Goal: Information Seeking & Learning: Learn about a topic

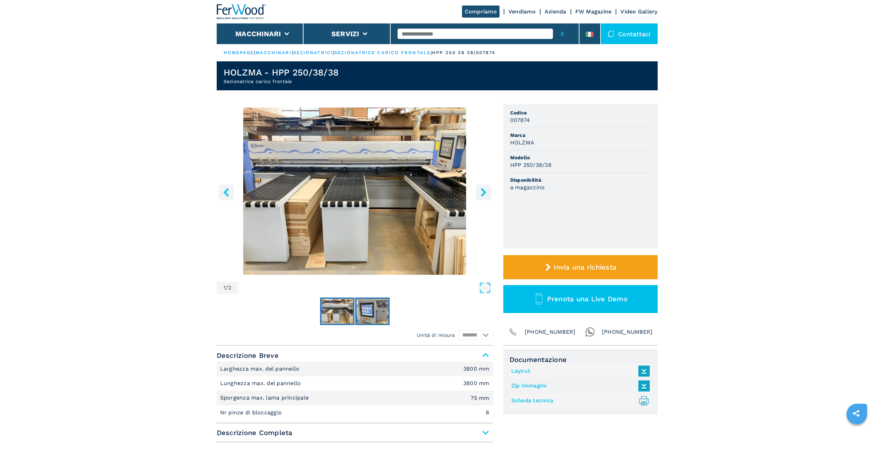
click at [371, 310] on img "Go to Slide 2" at bounding box center [373, 311] width 32 height 25
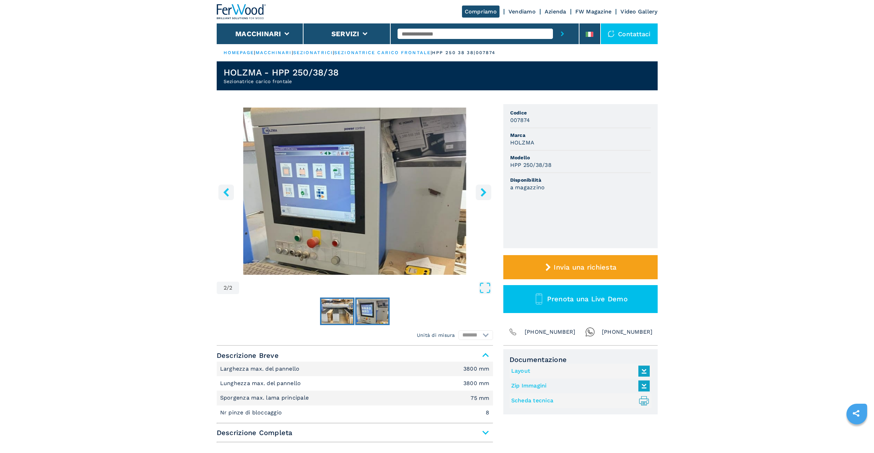
click at [342, 311] on img "Go to Slide 1" at bounding box center [337, 311] width 32 height 25
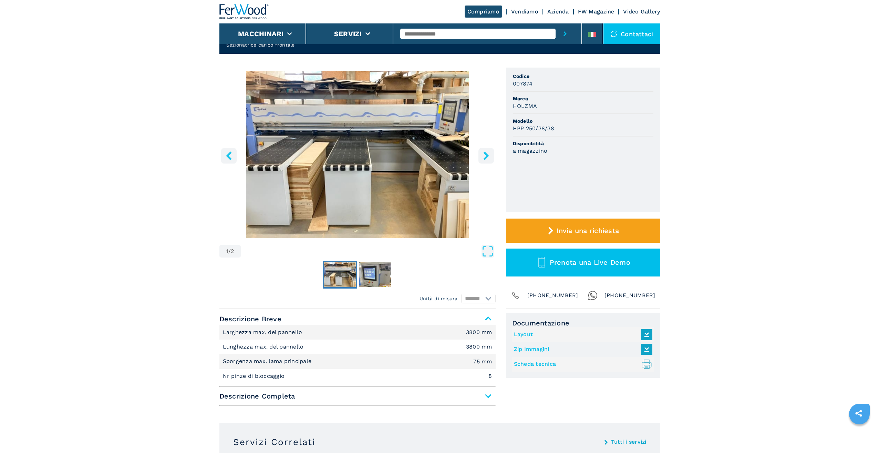
scroll to position [34, 0]
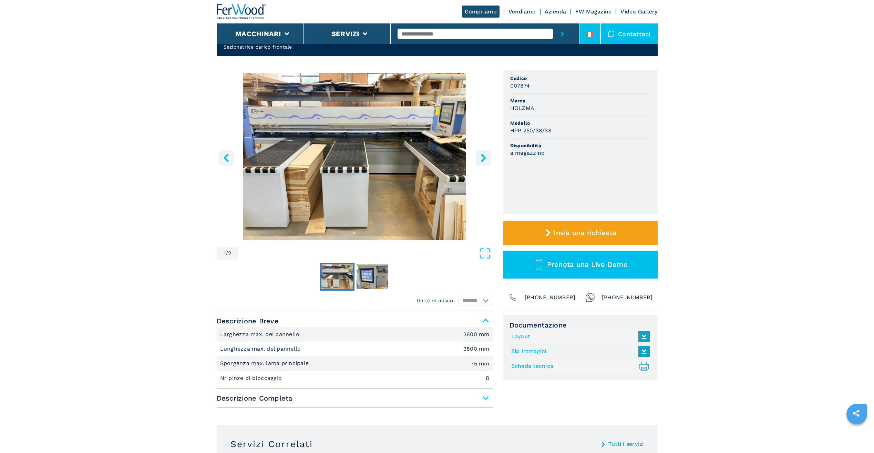
click at [588, 32] on icon at bounding box center [587, 34] width 3 height 5
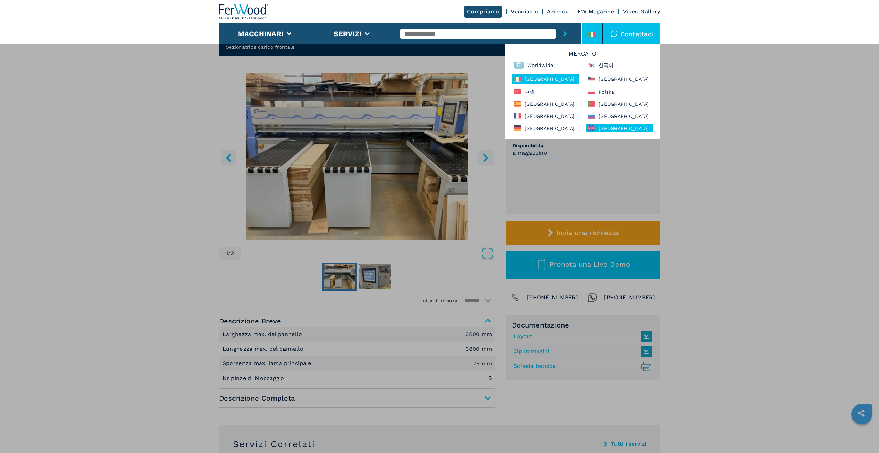
click at [610, 129] on div "[GEOGRAPHIC_DATA]" at bounding box center [619, 128] width 67 height 9
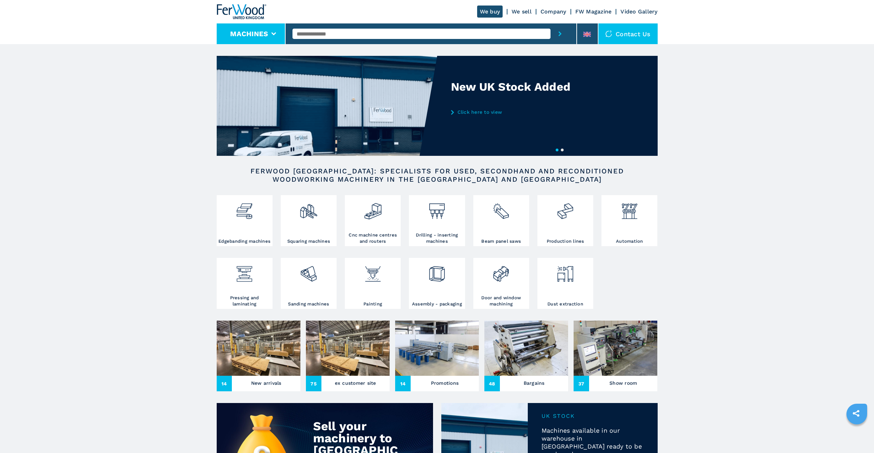
click at [266, 38] on button "Machines" at bounding box center [249, 34] width 38 height 8
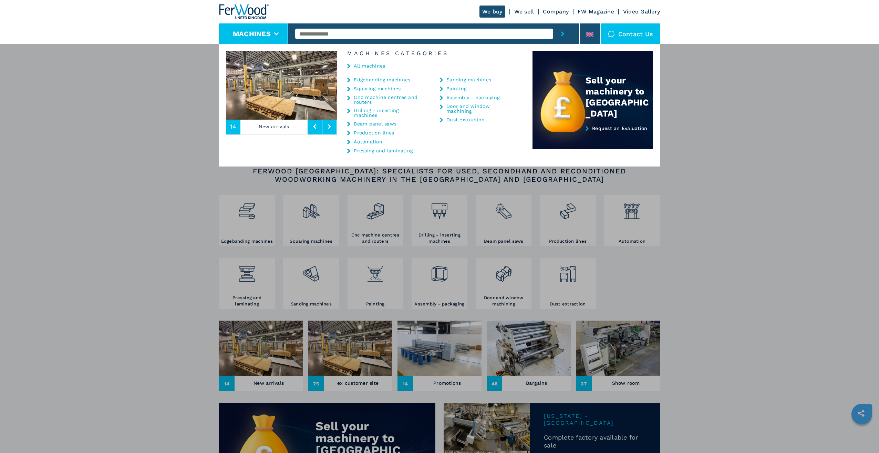
click at [375, 88] on link "Squaring machines" at bounding box center [377, 88] width 47 height 5
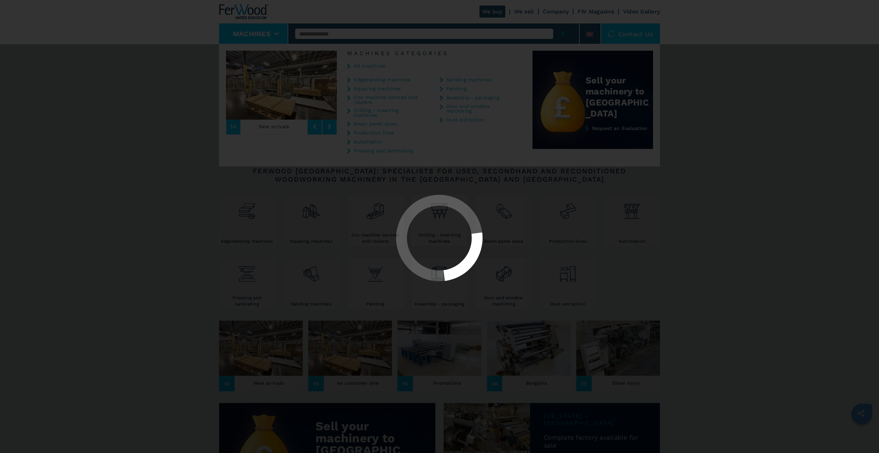
select select "**********"
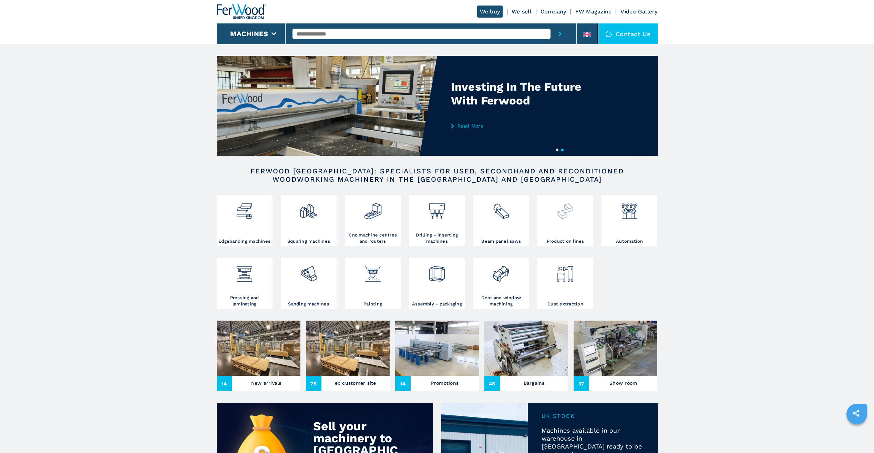
click at [571, 229] on div at bounding box center [565, 217] width 52 height 41
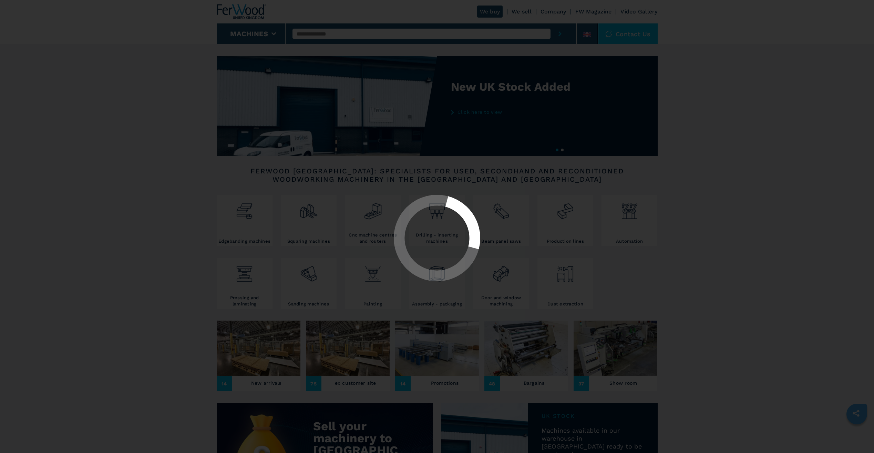
select select "**********"
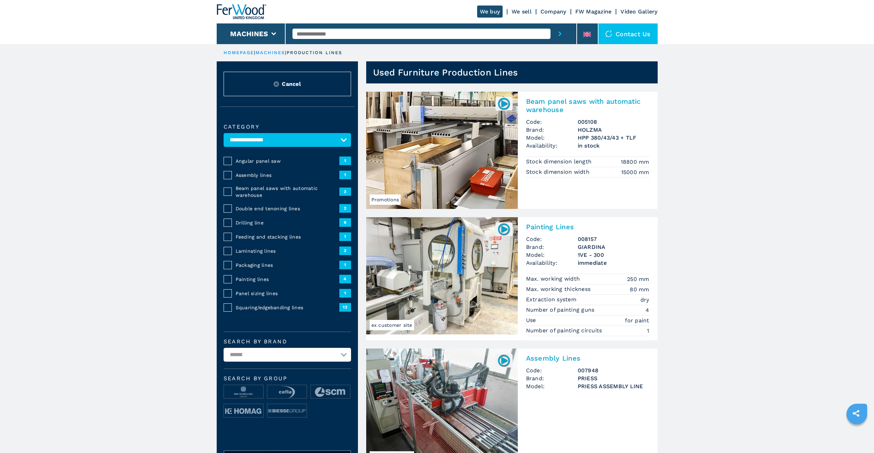
click at [315, 32] on input "text" at bounding box center [421, 34] width 258 height 10
type input "********"
click at [550, 23] on button "submit-button" at bounding box center [559, 33] width 19 height 21
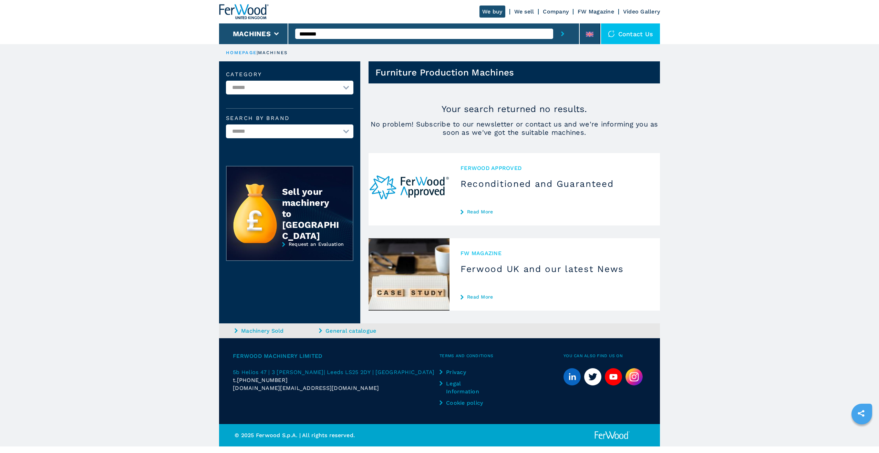
click at [323, 35] on input "********" at bounding box center [424, 34] width 258 height 10
click at [309, 32] on input "********" at bounding box center [424, 34] width 258 height 10
click at [564, 34] on icon "submit-button" at bounding box center [562, 33] width 3 height 5
drag, startPoint x: 338, startPoint y: 26, endPoint x: 283, endPoint y: 34, distance: 55.4
click at [287, 30] on div "We buy We sell Company FW Magazine Video Gallery Machines ******* Contact us" at bounding box center [439, 22] width 441 height 44
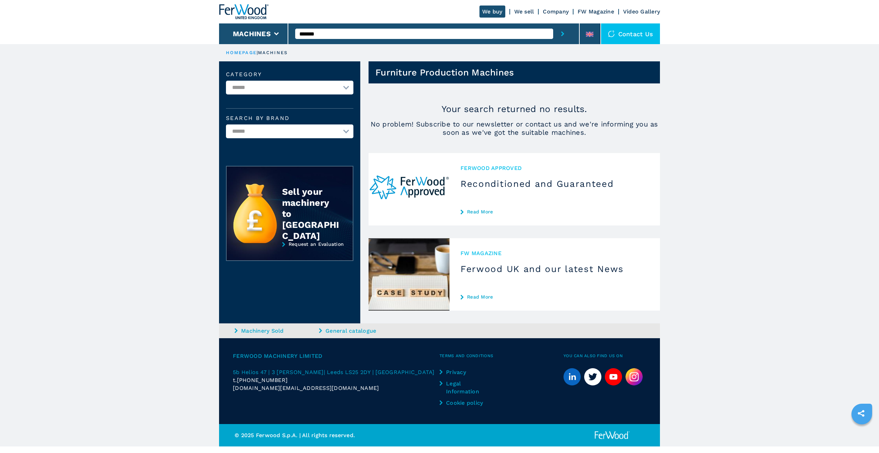
click at [368, 38] on input "*******" at bounding box center [424, 34] width 258 height 10
type input "*"
click at [275, 30] on li "Machines" at bounding box center [253, 33] width 69 height 21
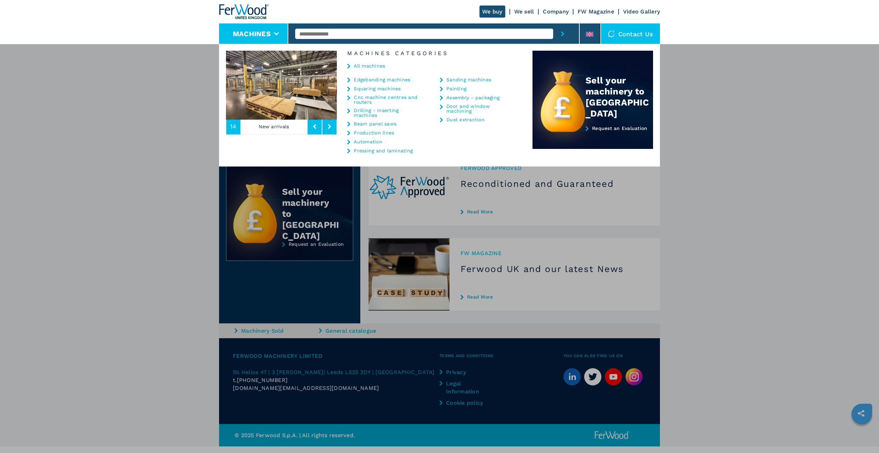
click at [171, 180] on div "**********" at bounding box center [439, 270] width 879 height 453
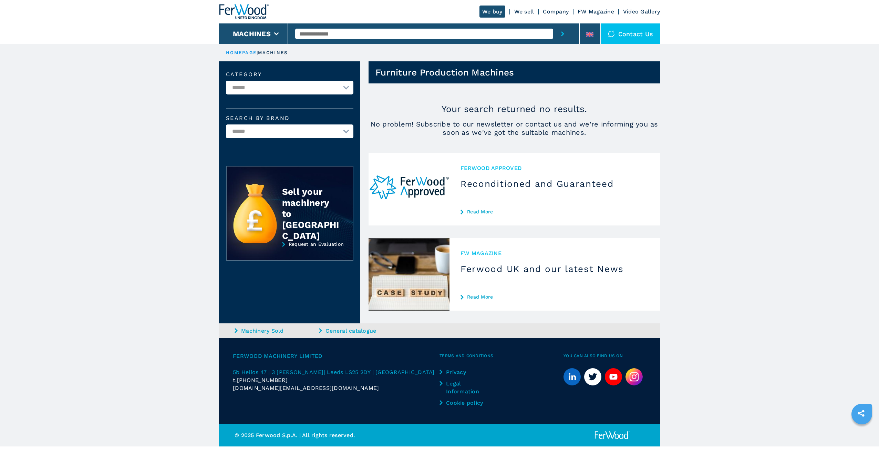
click at [563, 36] on icon "submit-button" at bounding box center [562, 33] width 3 height 5
click at [529, 12] on link "We sell" at bounding box center [524, 11] width 20 height 7
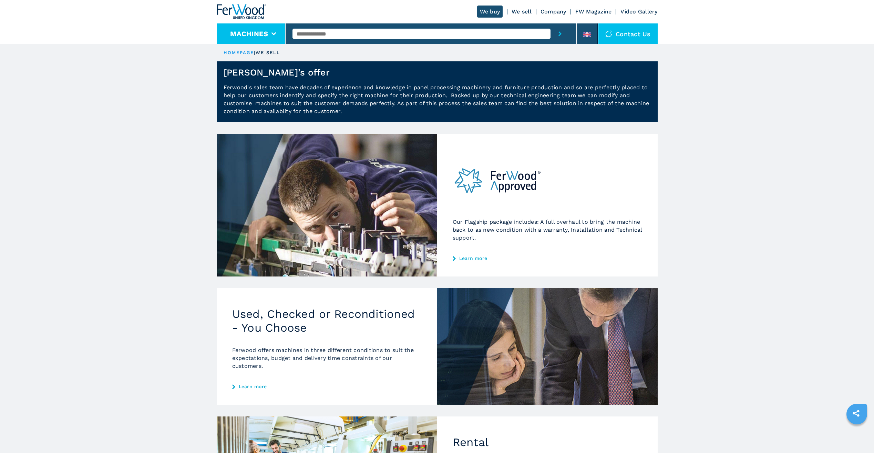
click at [261, 30] on button "Machines" at bounding box center [249, 34] width 38 height 8
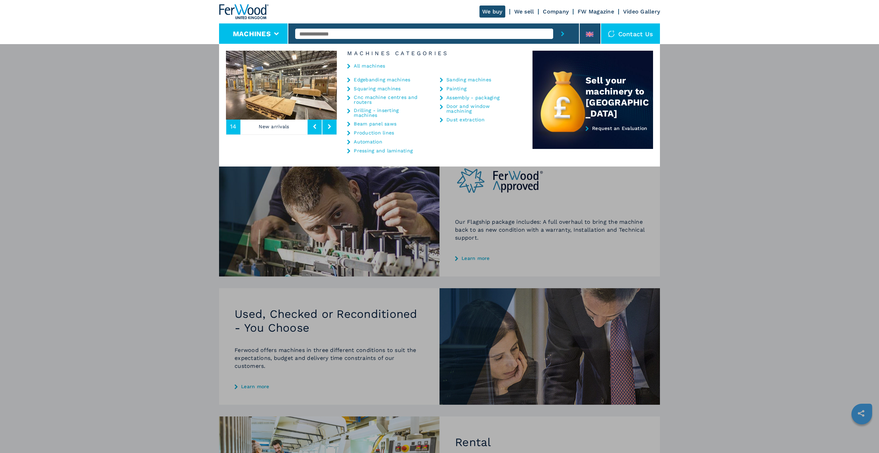
click at [375, 123] on link "Beam panel saws" at bounding box center [375, 123] width 43 height 5
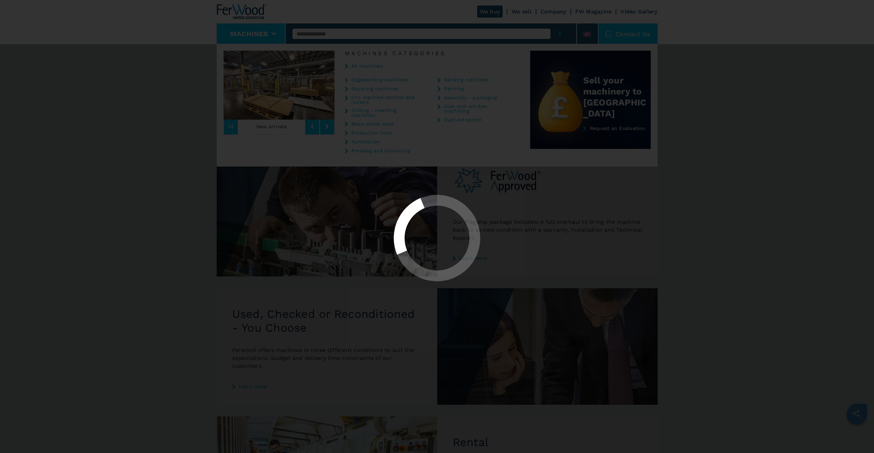
select select "**********"
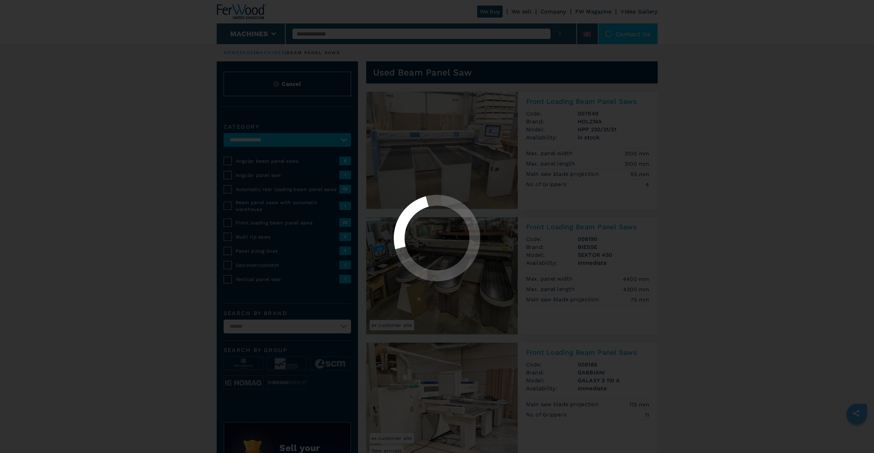
select select "**********"
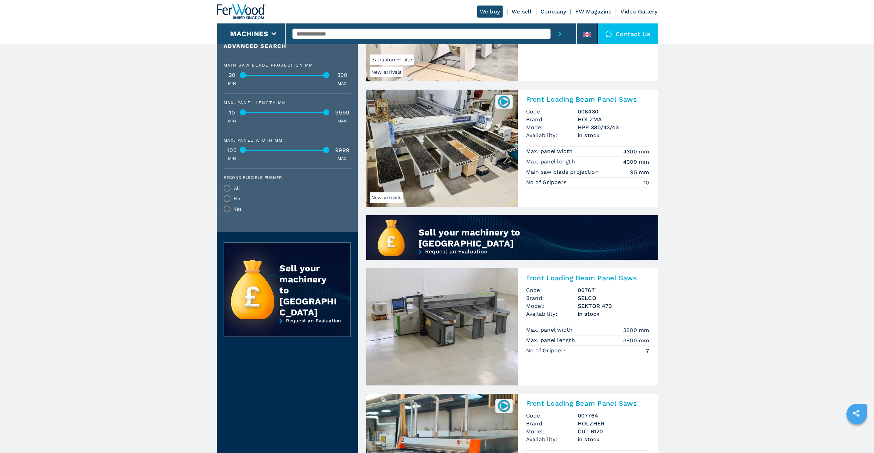
scroll to position [310, 0]
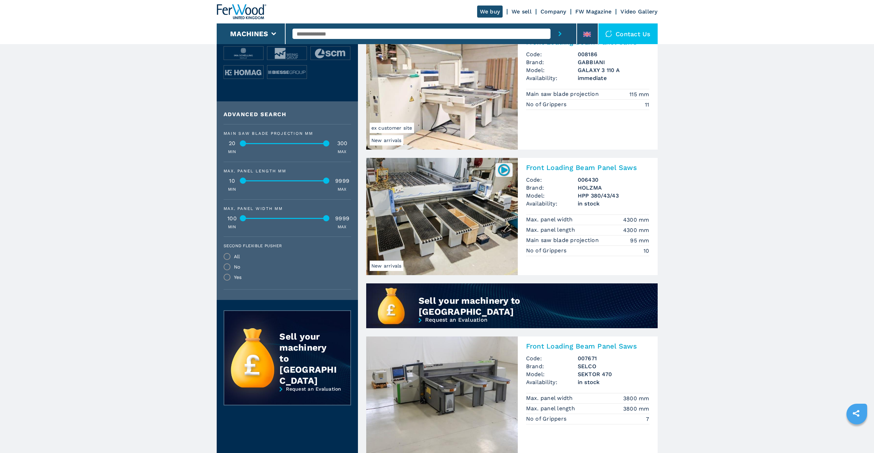
click at [446, 214] on img at bounding box center [442, 216] width 152 height 117
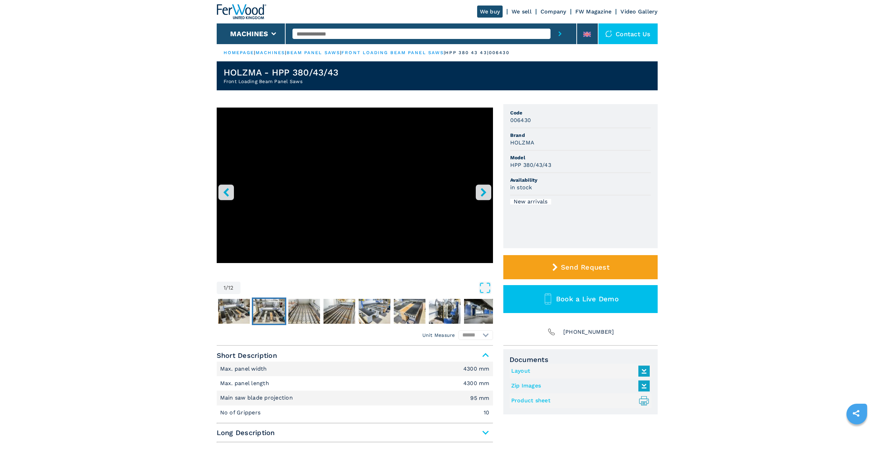
click at [269, 310] on img "Go to Slide 3" at bounding box center [269, 311] width 32 height 25
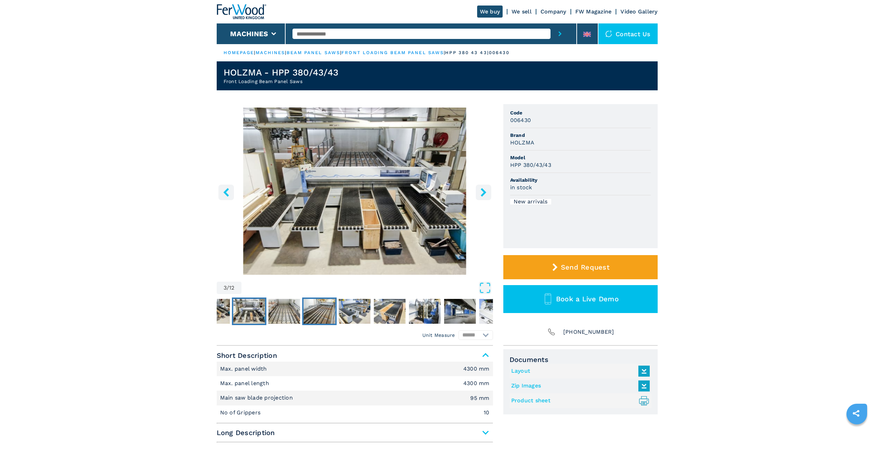
click at [330, 311] on img "Go to Slide 5" at bounding box center [319, 311] width 32 height 25
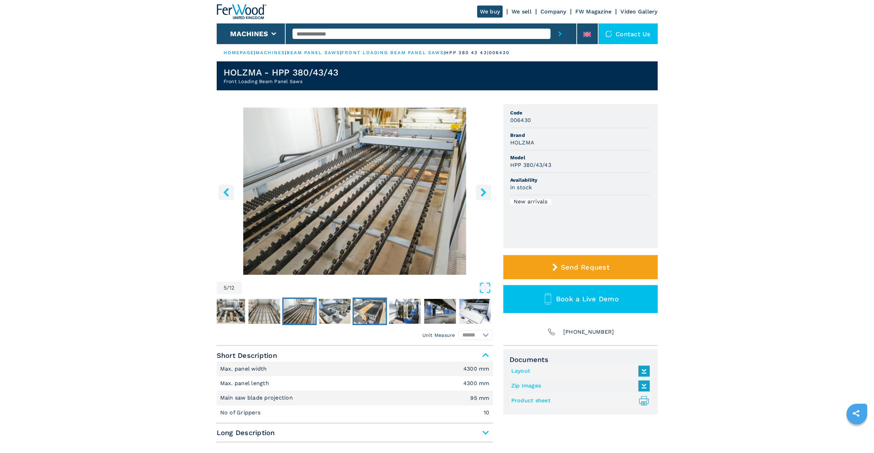
click at [370, 312] on img "Go to Slide 7" at bounding box center [370, 311] width 32 height 25
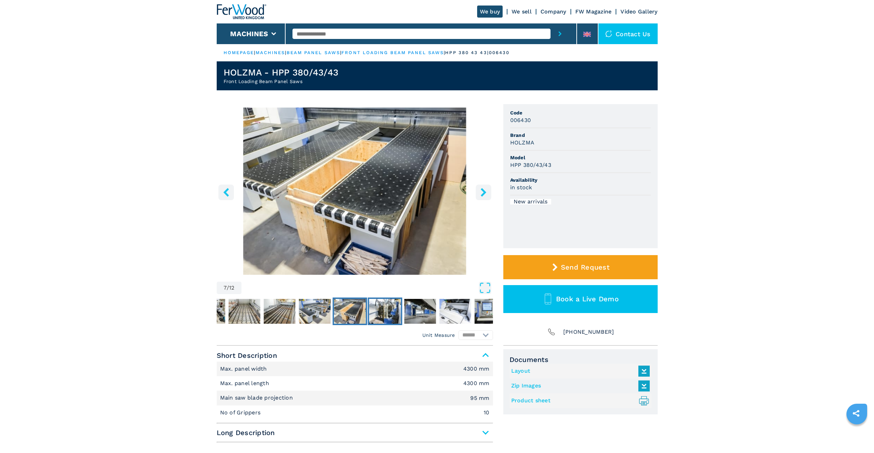
click at [390, 313] on img "Go to Slide 8" at bounding box center [385, 311] width 32 height 25
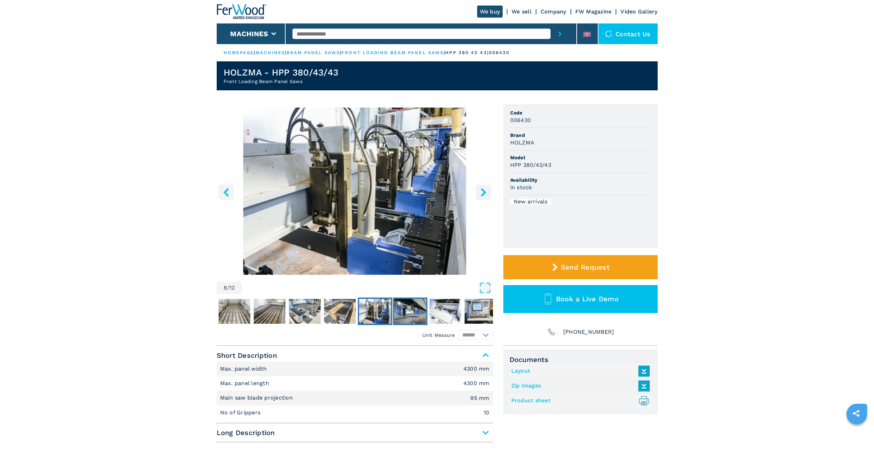
click at [415, 312] on img "Go to Slide 9" at bounding box center [410, 311] width 32 height 25
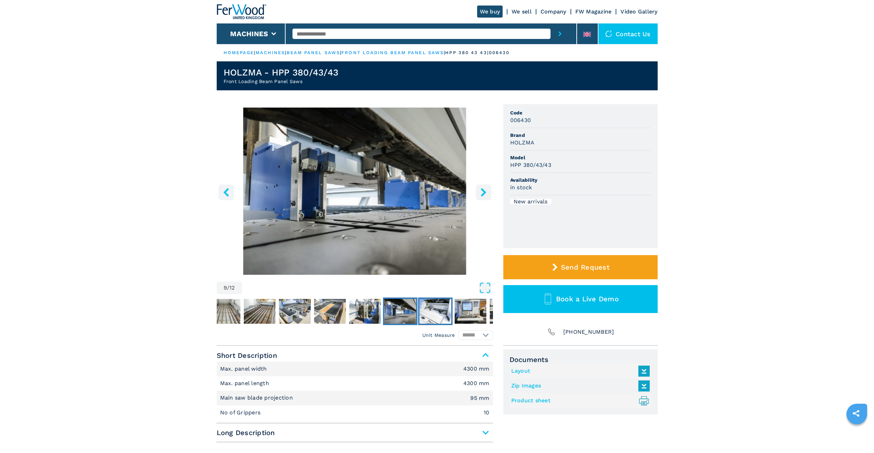
click at [437, 313] on img "Go to Slide 10" at bounding box center [435, 311] width 32 height 25
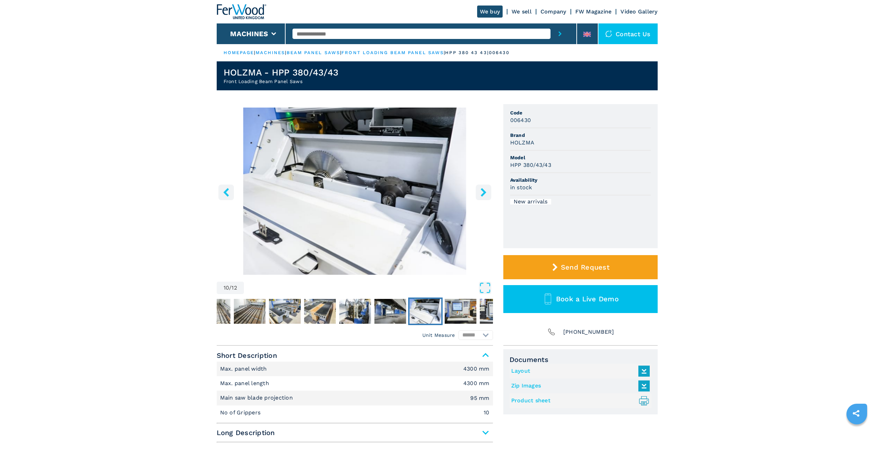
click at [486, 194] on icon "right-button" at bounding box center [483, 192] width 9 height 9
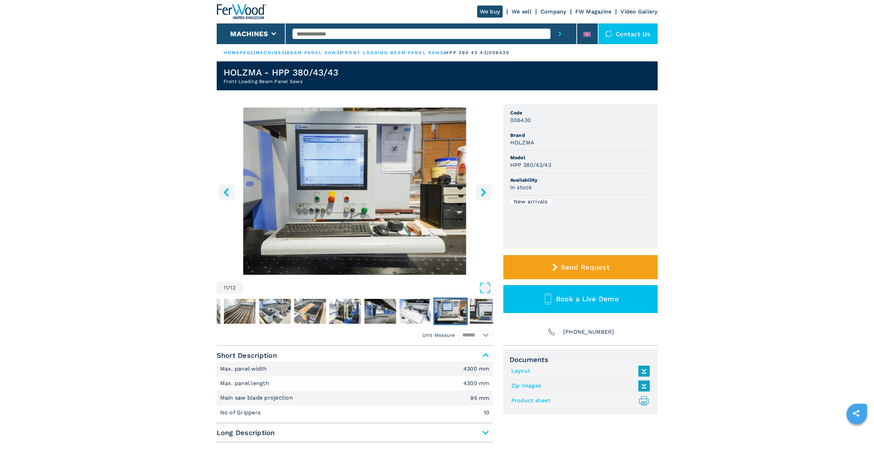
click at [486, 194] on icon "right-button" at bounding box center [483, 192] width 9 height 9
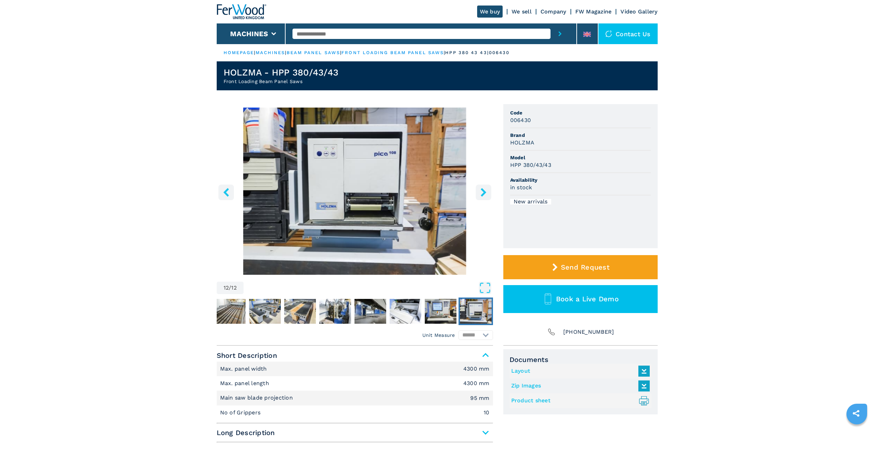
click at [480, 195] on icon "right-button" at bounding box center [483, 192] width 9 height 9
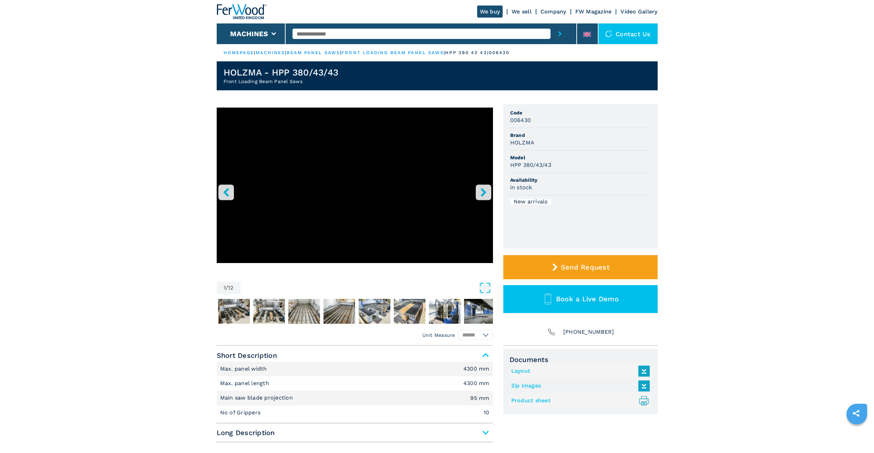
click at [488, 192] on button "right-button" at bounding box center [484, 192] width 16 height 16
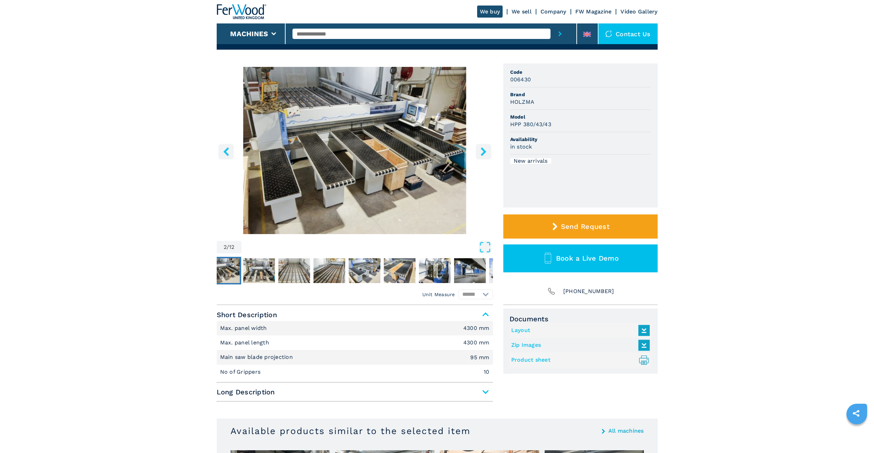
scroll to position [103, 0]
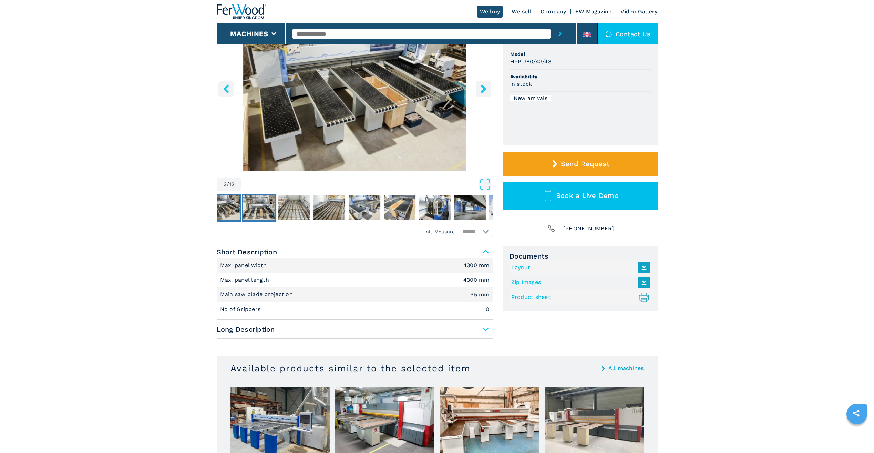
click at [264, 203] on img "Go to Slide 3" at bounding box center [259, 207] width 32 height 25
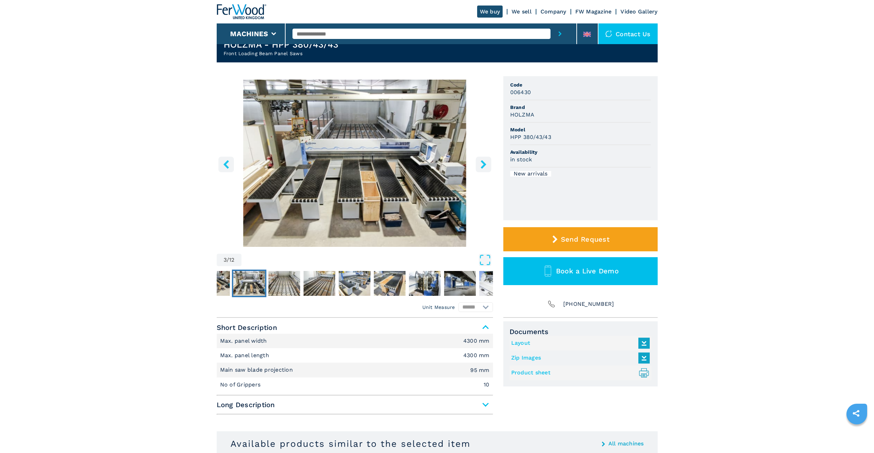
scroll to position [0, 0]
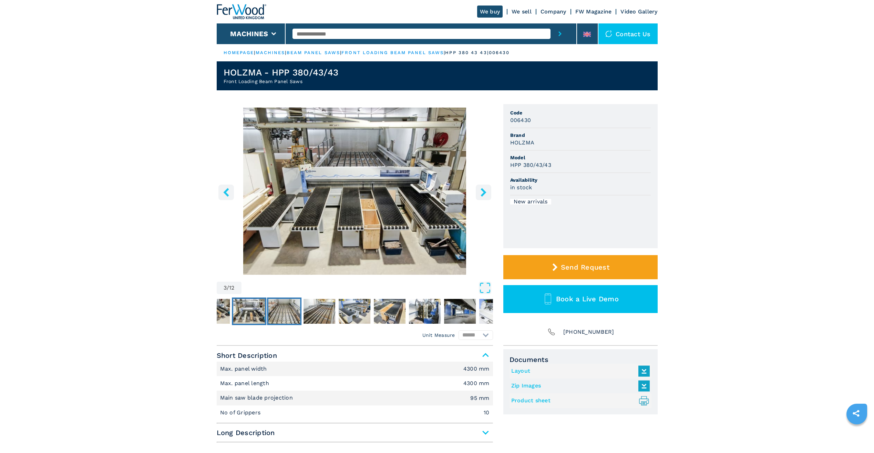
click at [288, 315] on img "Go to Slide 4" at bounding box center [284, 311] width 32 height 25
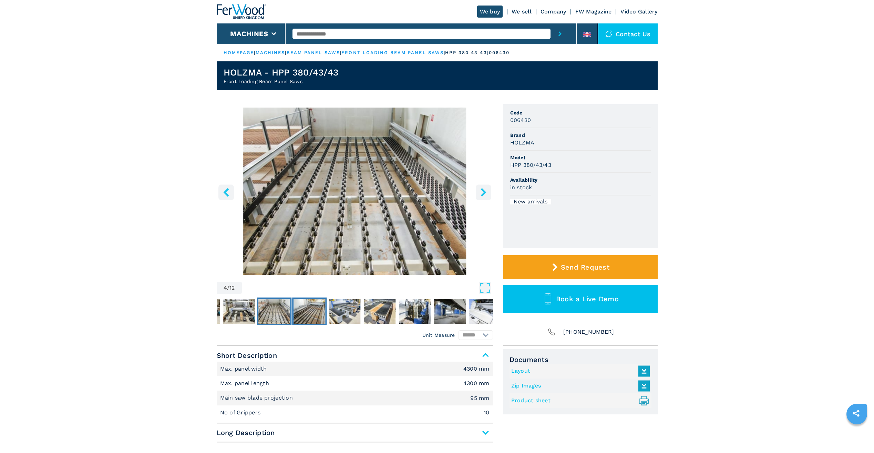
click at [317, 313] on img "Go to Slide 5" at bounding box center [309, 311] width 32 height 25
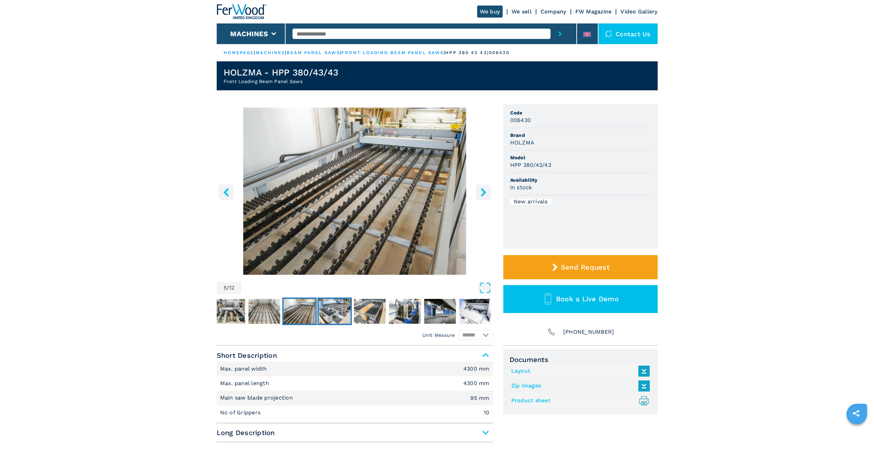
click at [338, 313] on img "Go to Slide 6" at bounding box center [335, 311] width 32 height 25
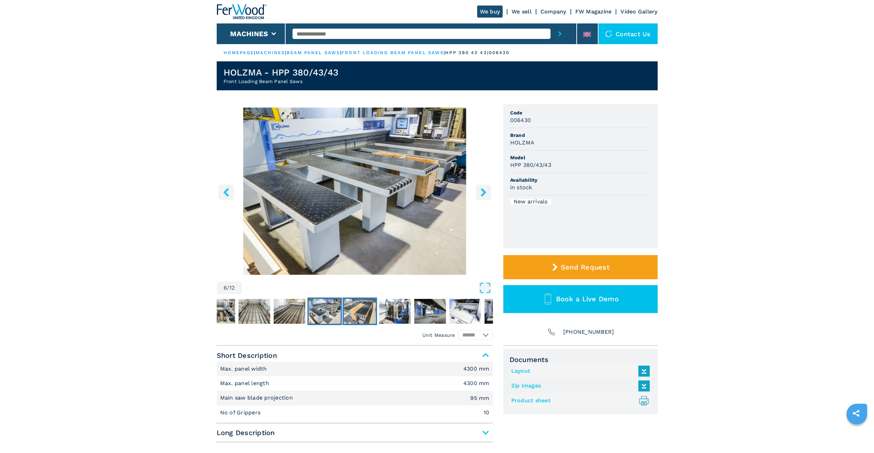
click at [371, 312] on img "Go to Slide 7" at bounding box center [360, 311] width 32 height 25
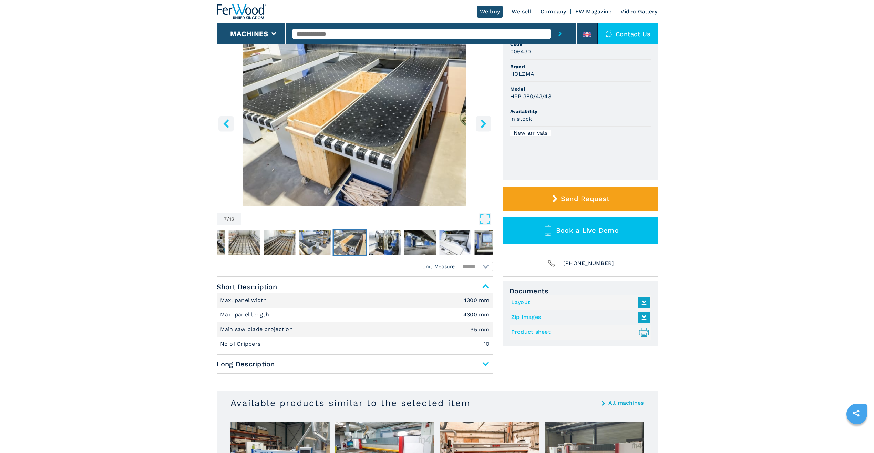
scroll to position [138, 0]
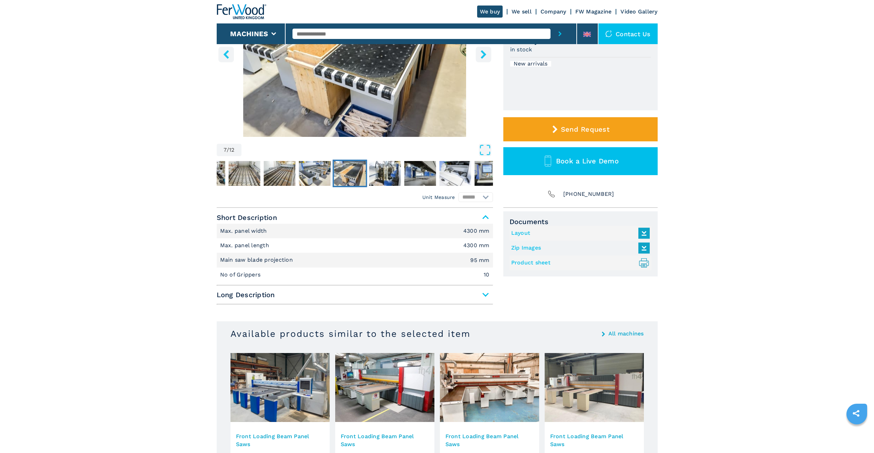
drag, startPoint x: 148, startPoint y: 263, endPoint x: 145, endPoint y: 253, distance: 10.2
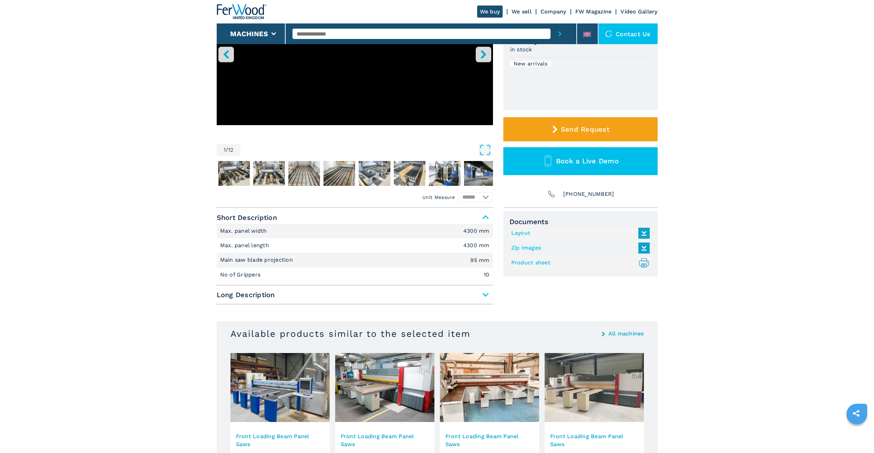
scroll to position [89, 0]
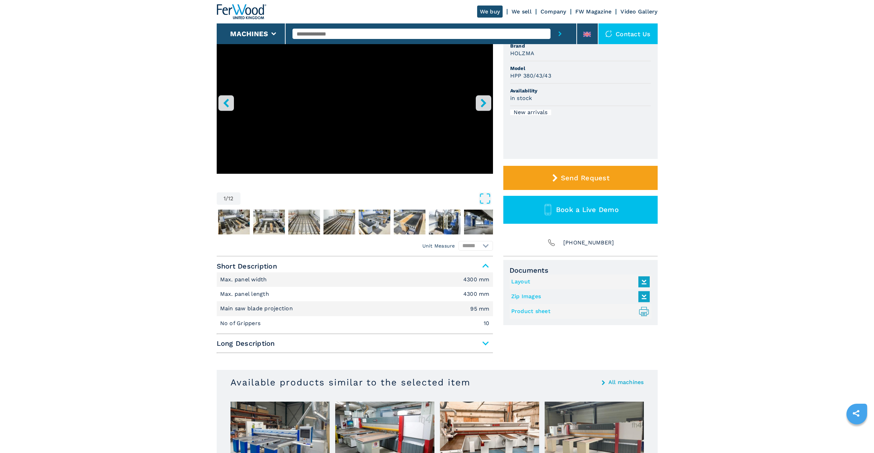
select select "**********"
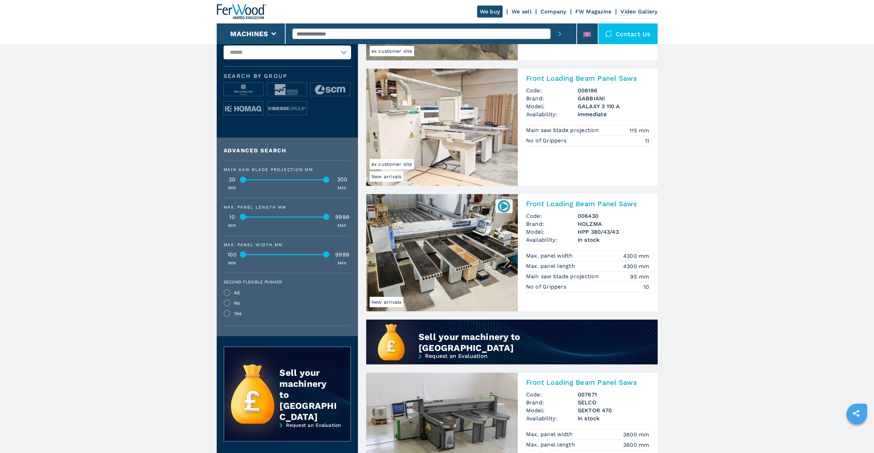
scroll to position [276, 0]
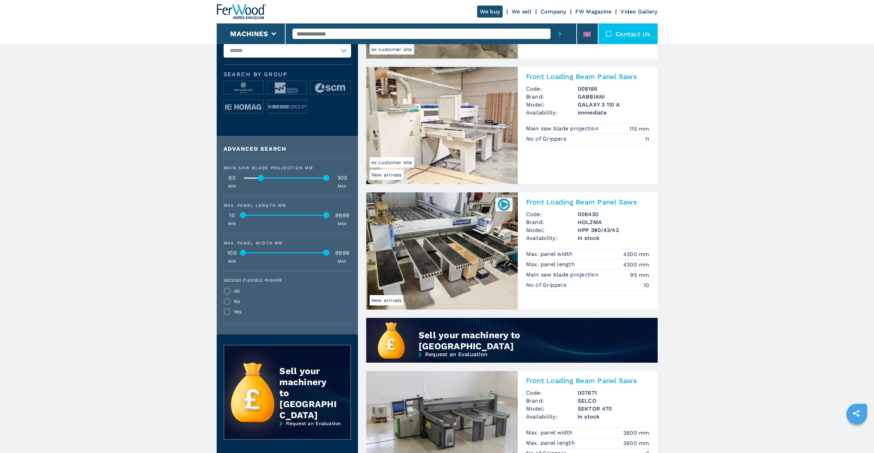
drag, startPoint x: 244, startPoint y: 178, endPoint x: 261, endPoint y: 180, distance: 18.0
click at [261, 180] on div at bounding box center [261, 178] width 6 height 6
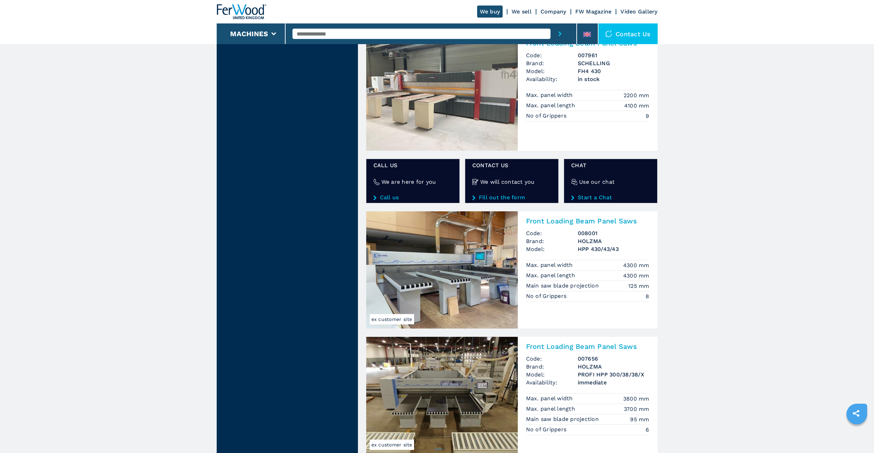
scroll to position [999, 0]
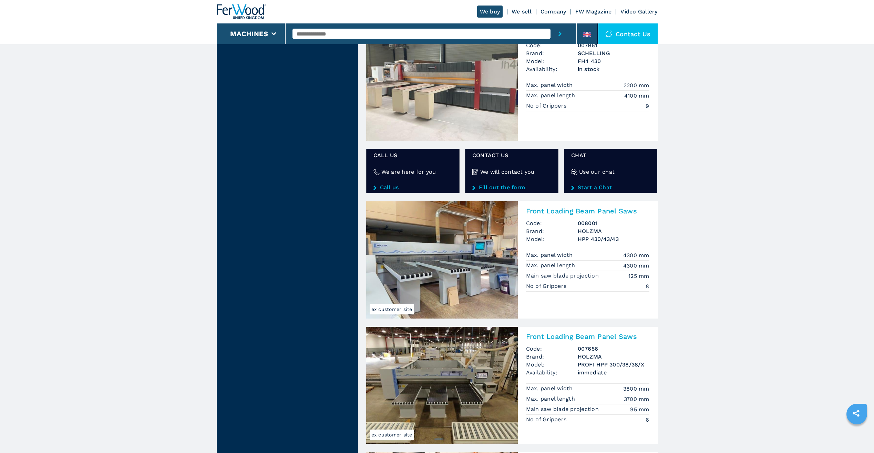
click at [581, 213] on h2 "Front Loading Beam Panel Saws" at bounding box center [587, 211] width 123 height 8
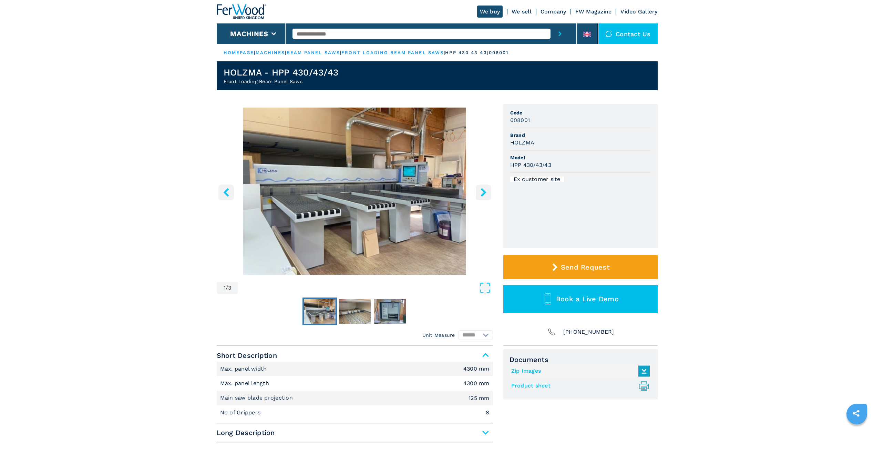
click at [383, 192] on img "Go to Slide 1" at bounding box center [355, 190] width 276 height 167
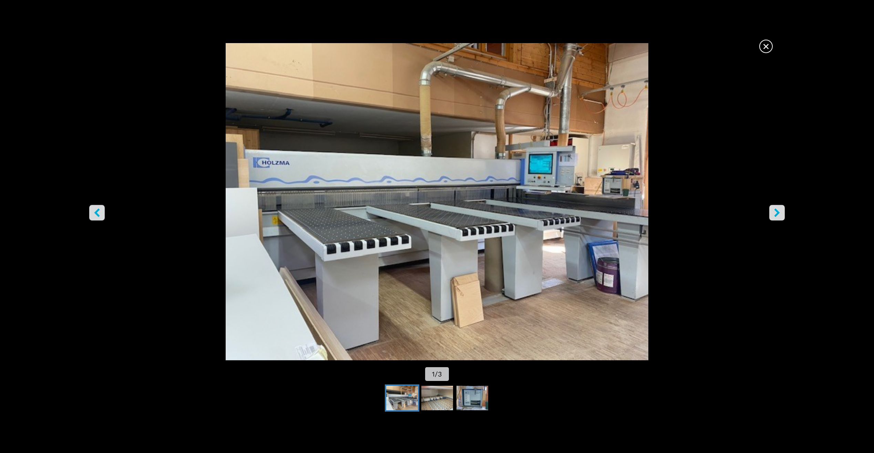
click at [780, 214] on icon "right-button" at bounding box center [777, 212] width 9 height 9
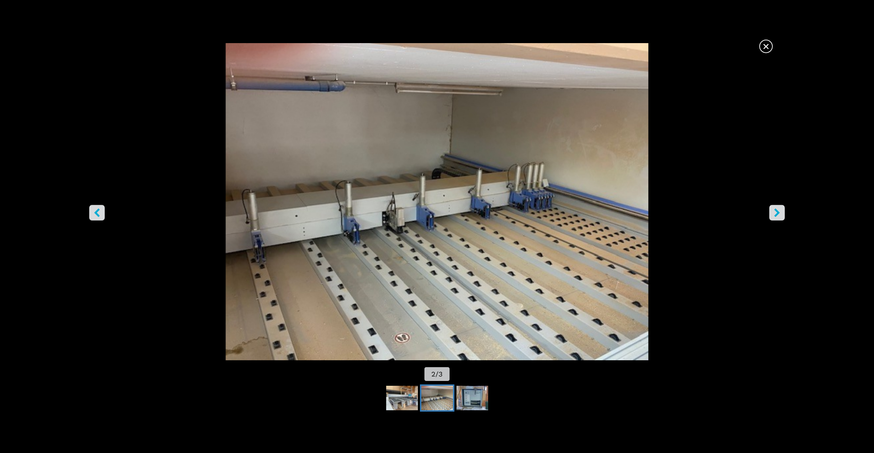
click at [778, 213] on icon "right-button" at bounding box center [777, 212] width 6 height 9
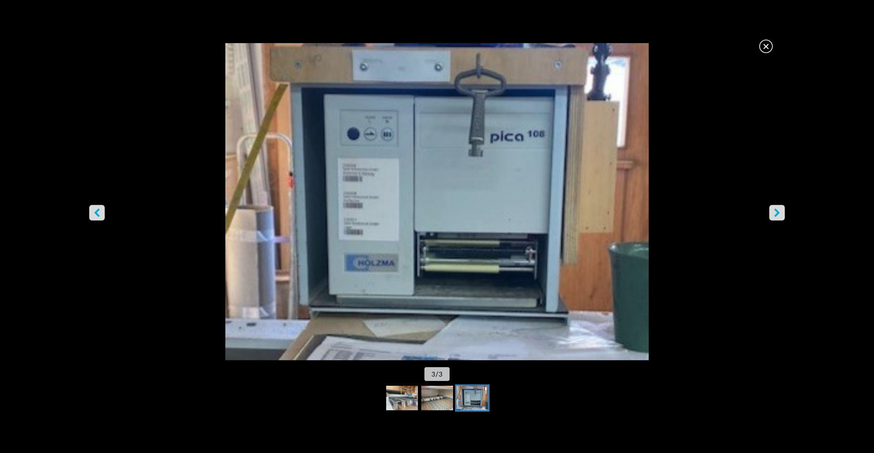
click at [778, 213] on icon "right-button" at bounding box center [777, 212] width 6 height 9
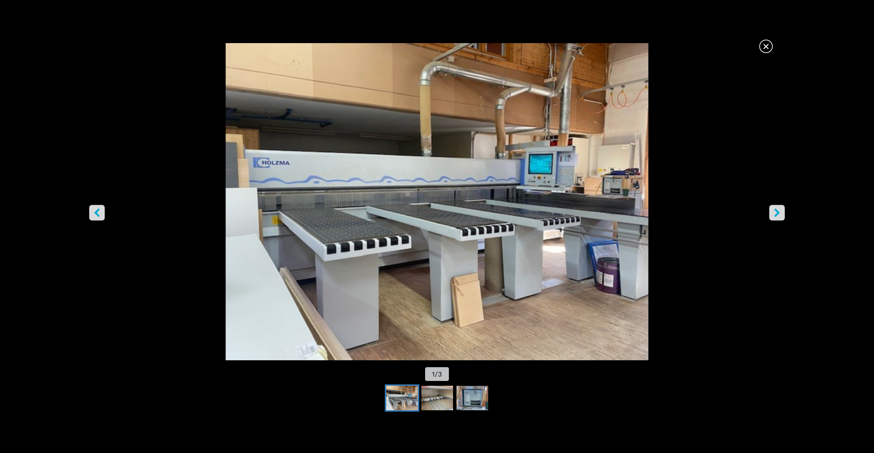
click at [778, 213] on icon "right-button" at bounding box center [777, 212] width 6 height 9
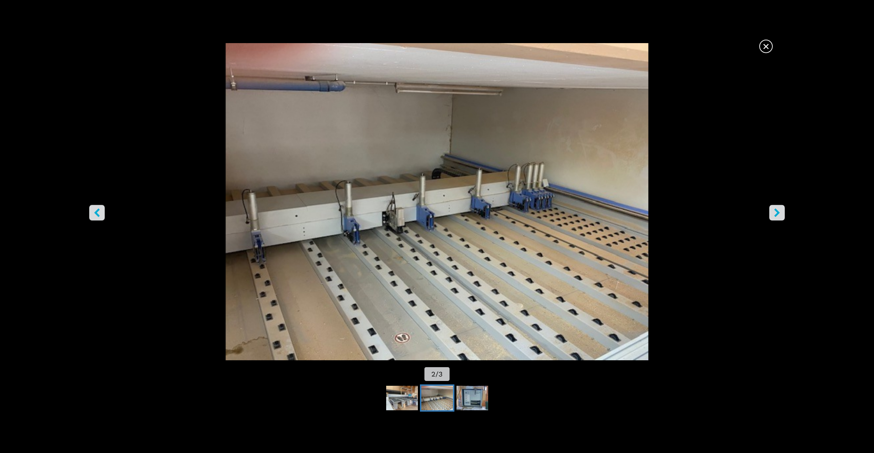
click at [778, 213] on icon "right-button" at bounding box center [777, 212] width 6 height 9
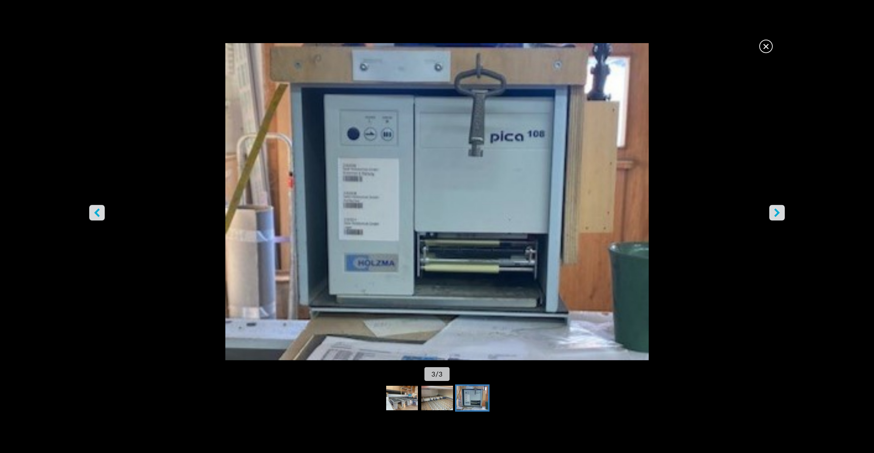
click at [778, 213] on icon "right-button" at bounding box center [777, 212] width 6 height 9
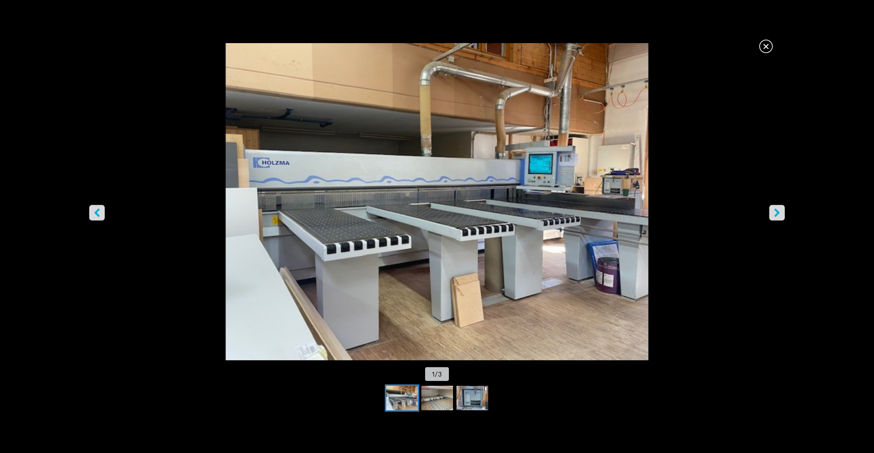
click at [768, 47] on span "×" at bounding box center [766, 45] width 12 height 12
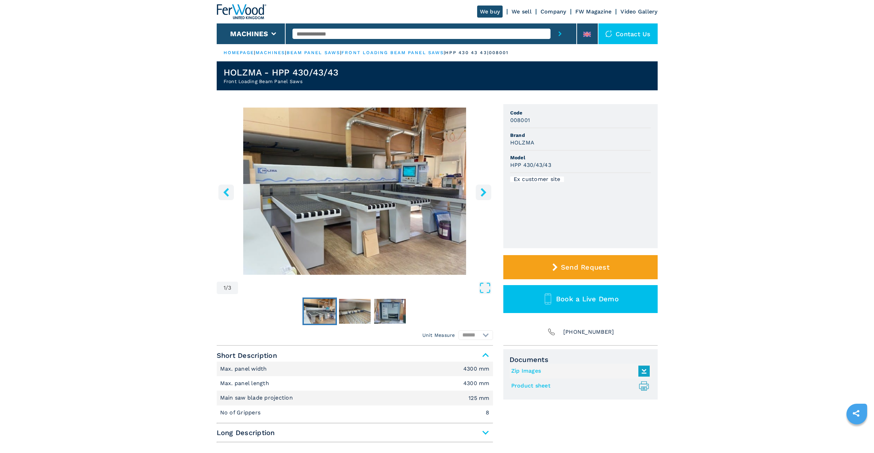
drag, startPoint x: 99, startPoint y: 240, endPoint x: 95, endPoint y: 235, distance: 6.0
select select "**********"
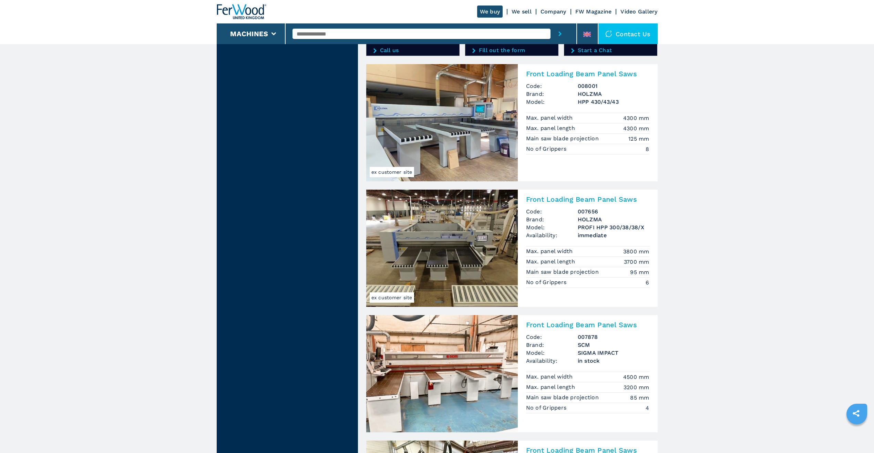
scroll to position [1137, 0]
